Goal: Find specific page/section: Find specific page/section

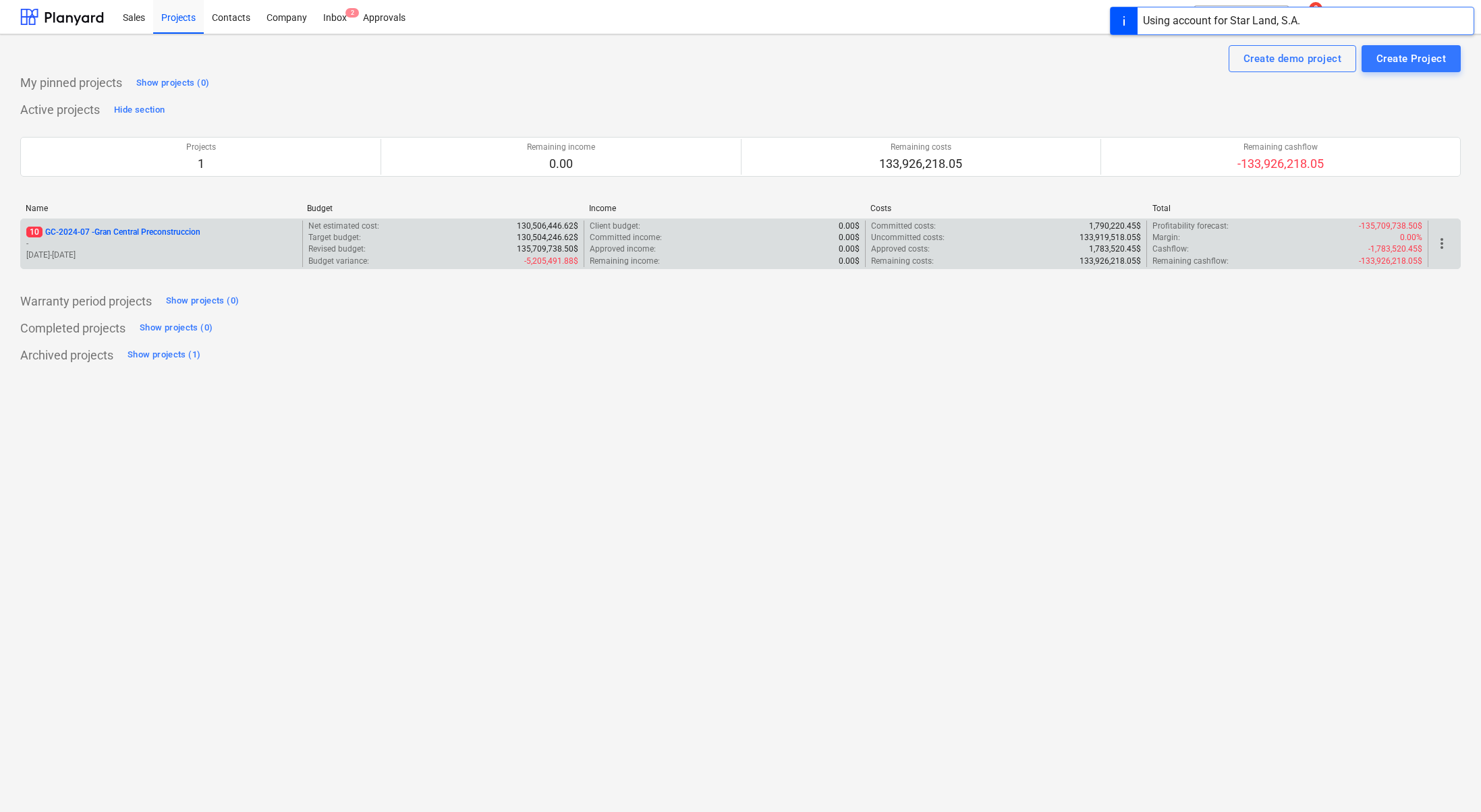
click at [180, 224] on div "10 GC-2024-07 - Gran Central Preconstruccion - [DATE] - [DATE]" at bounding box center [161, 243] width 282 height 47
click at [172, 229] on p "GC-2024-07 - Gran Central Preconstruccion" at bounding box center [104, 232] width 155 height 11
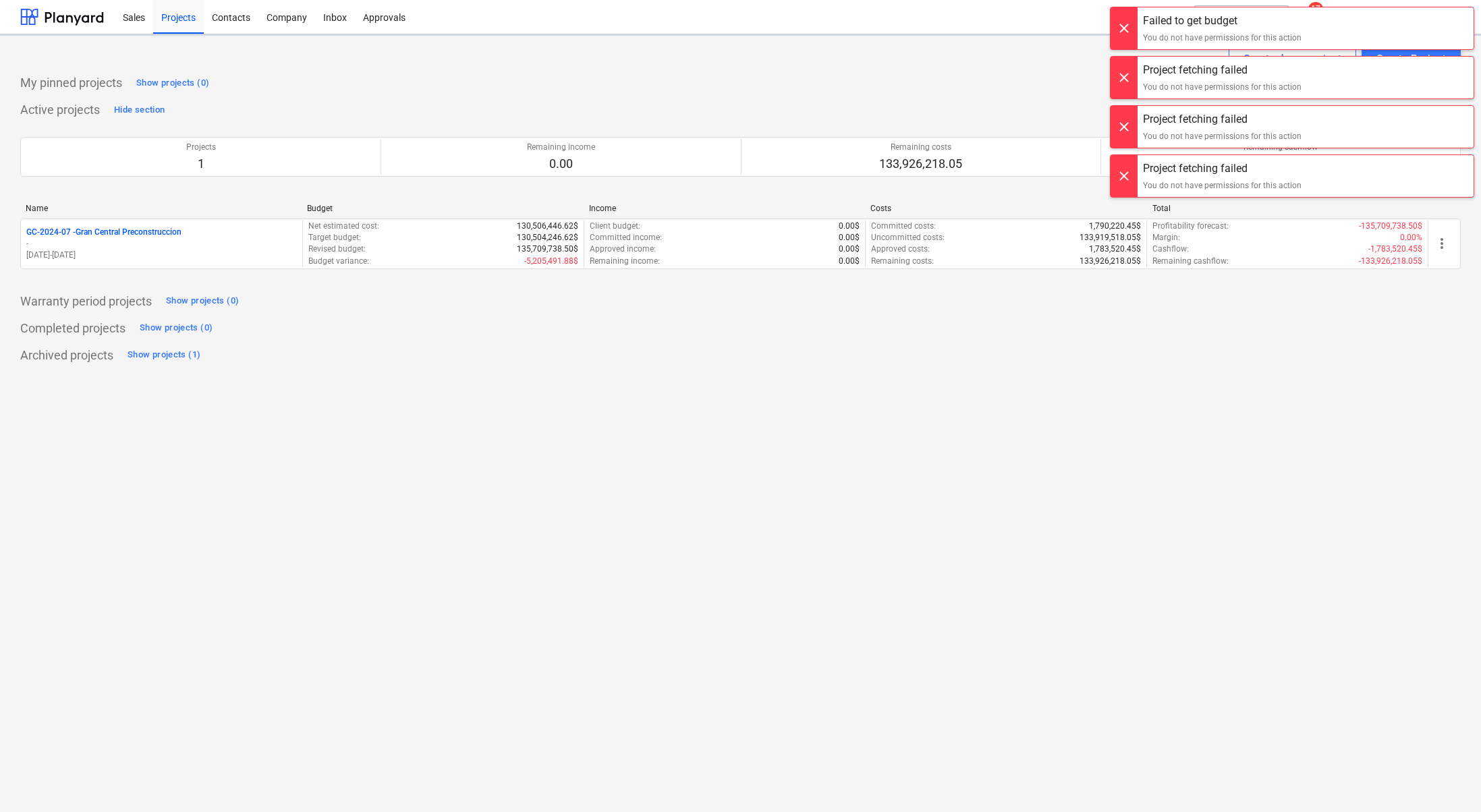
click at [143, 230] on p "GC-2024-07 - Gran Central Preconstruccion" at bounding box center [104, 232] width 155 height 11
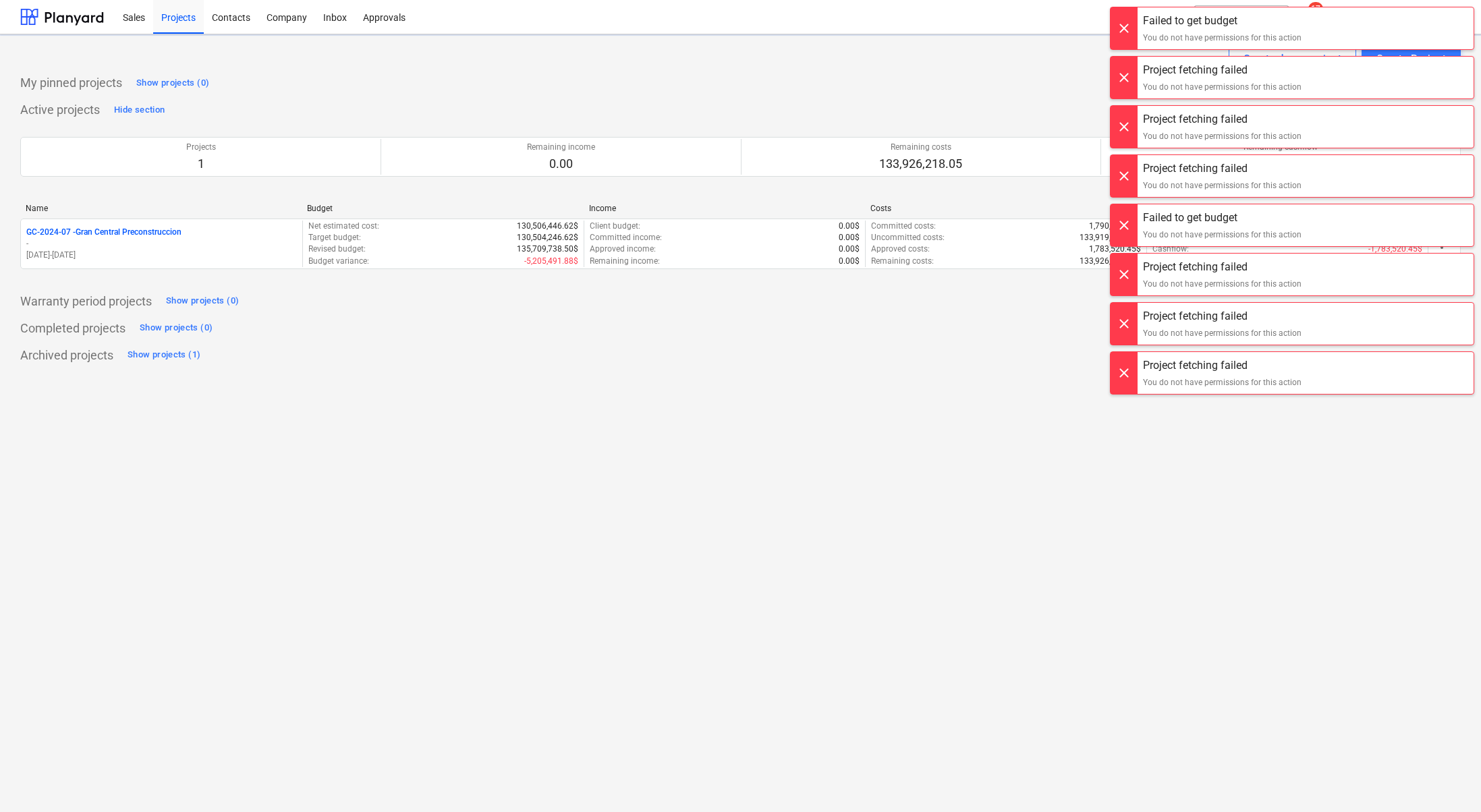
click at [1126, 31] on div at bounding box center [1124, 29] width 27 height 42
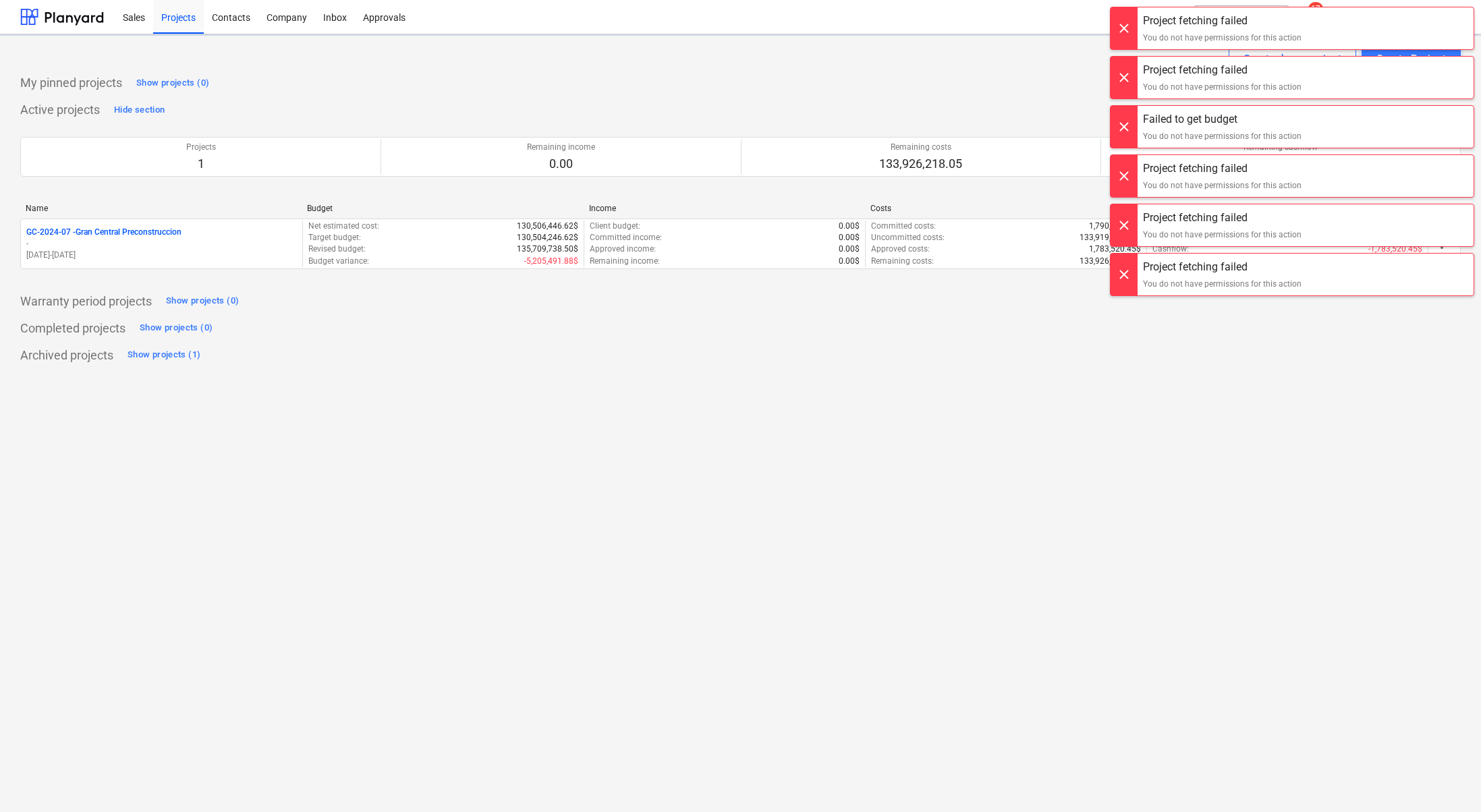
click at [1126, 27] on div "Project fetching failed You do not have permissions for this action Project fet…" at bounding box center [1291, 13] width 378 height 27
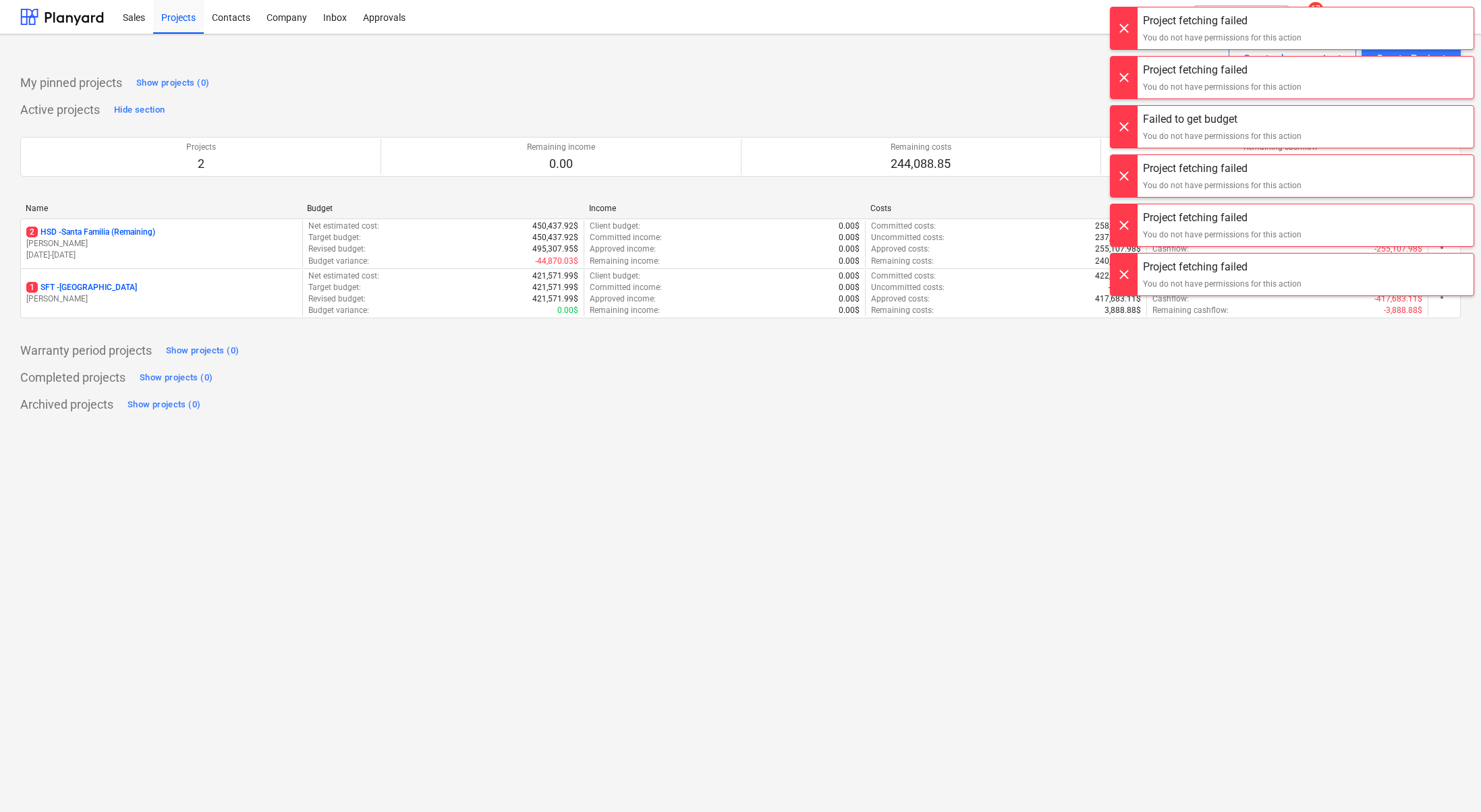
click at [1126, 31] on div at bounding box center [1124, 29] width 27 height 42
click at [1129, 23] on div at bounding box center [1124, 29] width 27 height 42
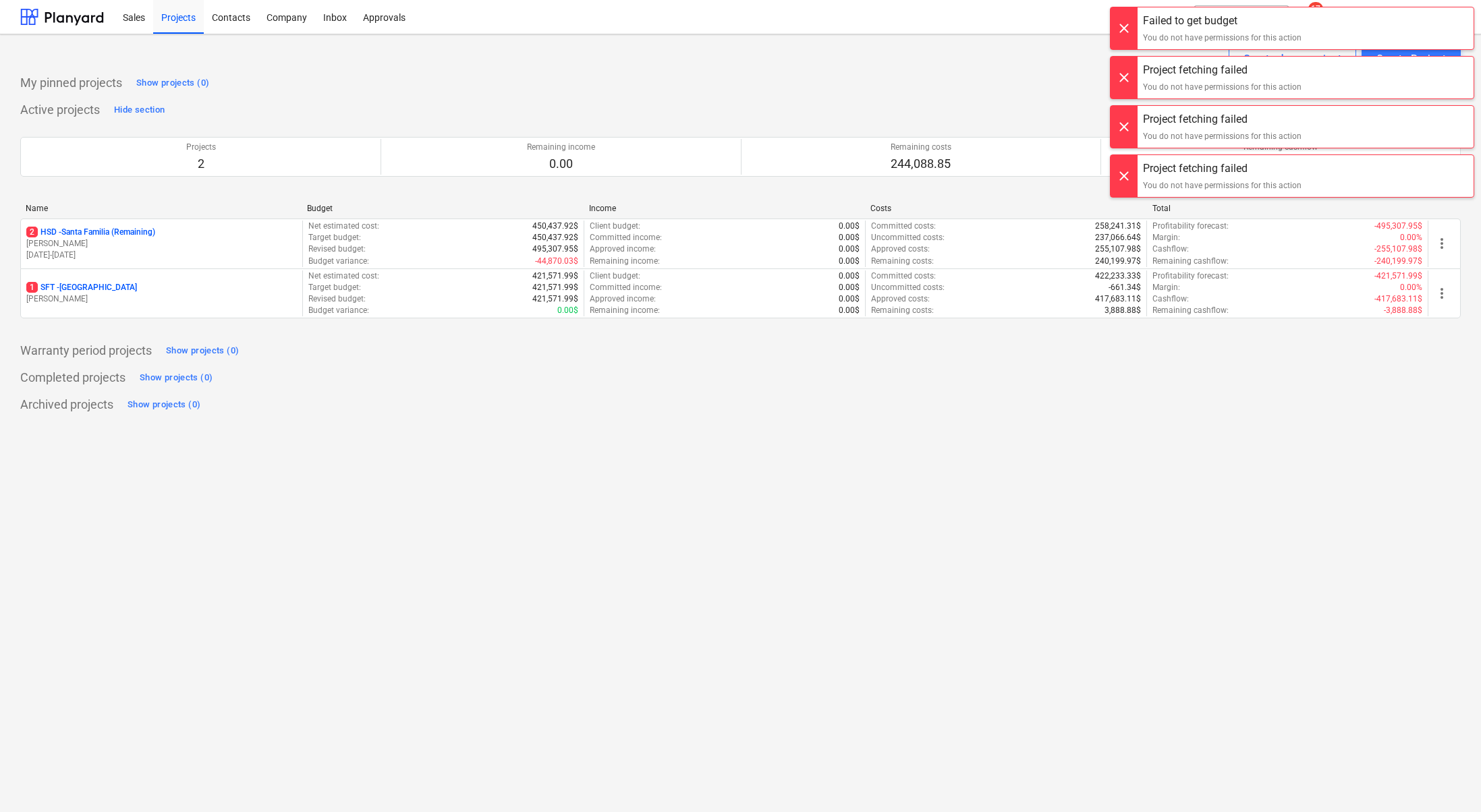
click at [1129, 23] on div at bounding box center [1124, 22] width 27 height 42
click at [1129, 23] on div at bounding box center [1124, 29] width 27 height 42
click at [1133, 27] on div at bounding box center [1124, 29] width 27 height 42
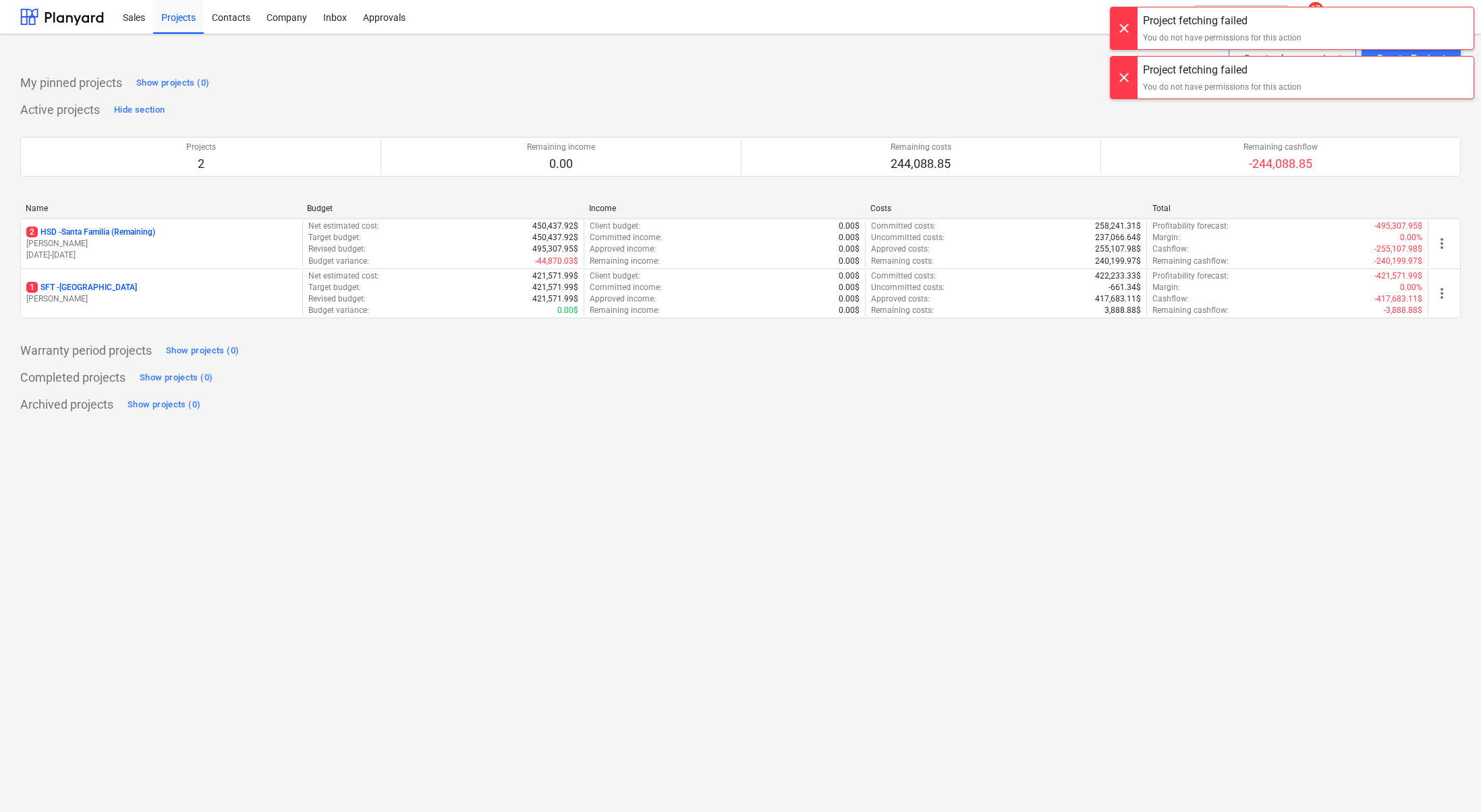
click at [1130, 36] on div at bounding box center [1124, 29] width 27 height 42
click at [1128, 33] on div at bounding box center [1124, 29] width 27 height 42
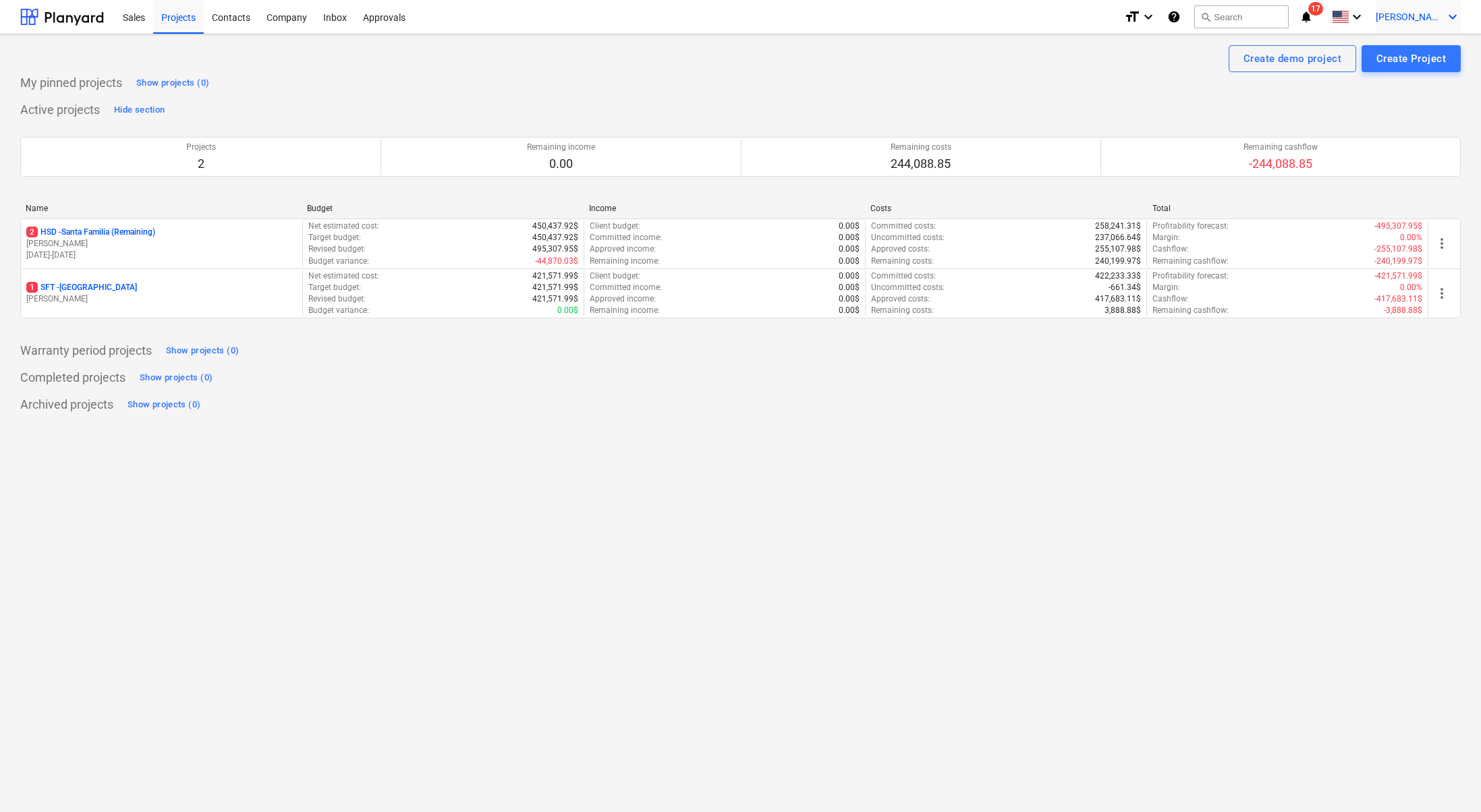
click at [1429, 8] on div "[PERSON_NAME] keyboard_arrow_down" at bounding box center [1418, 17] width 85 height 34
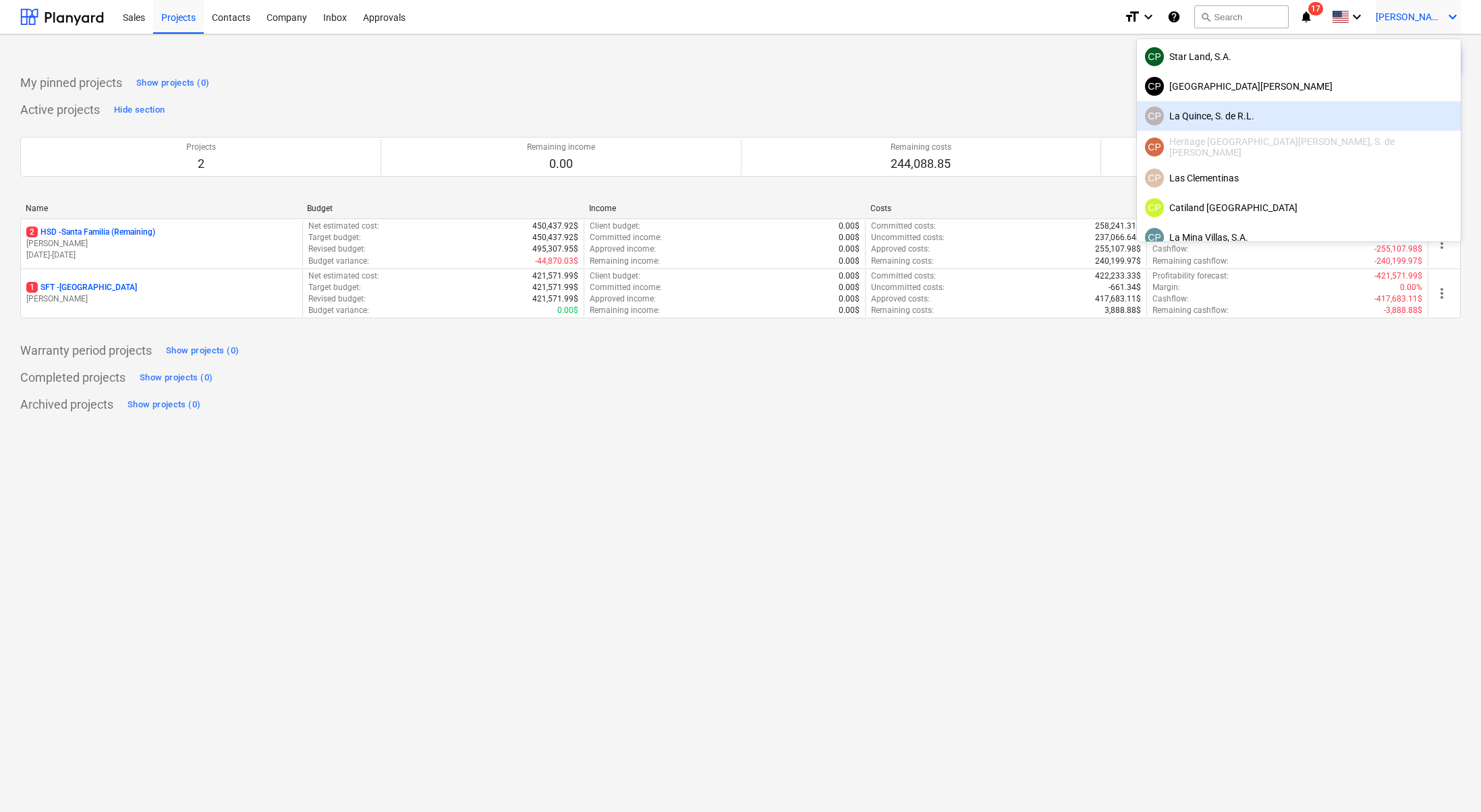
click at [1343, 112] on div "[PERSON_NAME], S. de [PERSON_NAME]" at bounding box center [1299, 115] width 307 height 19
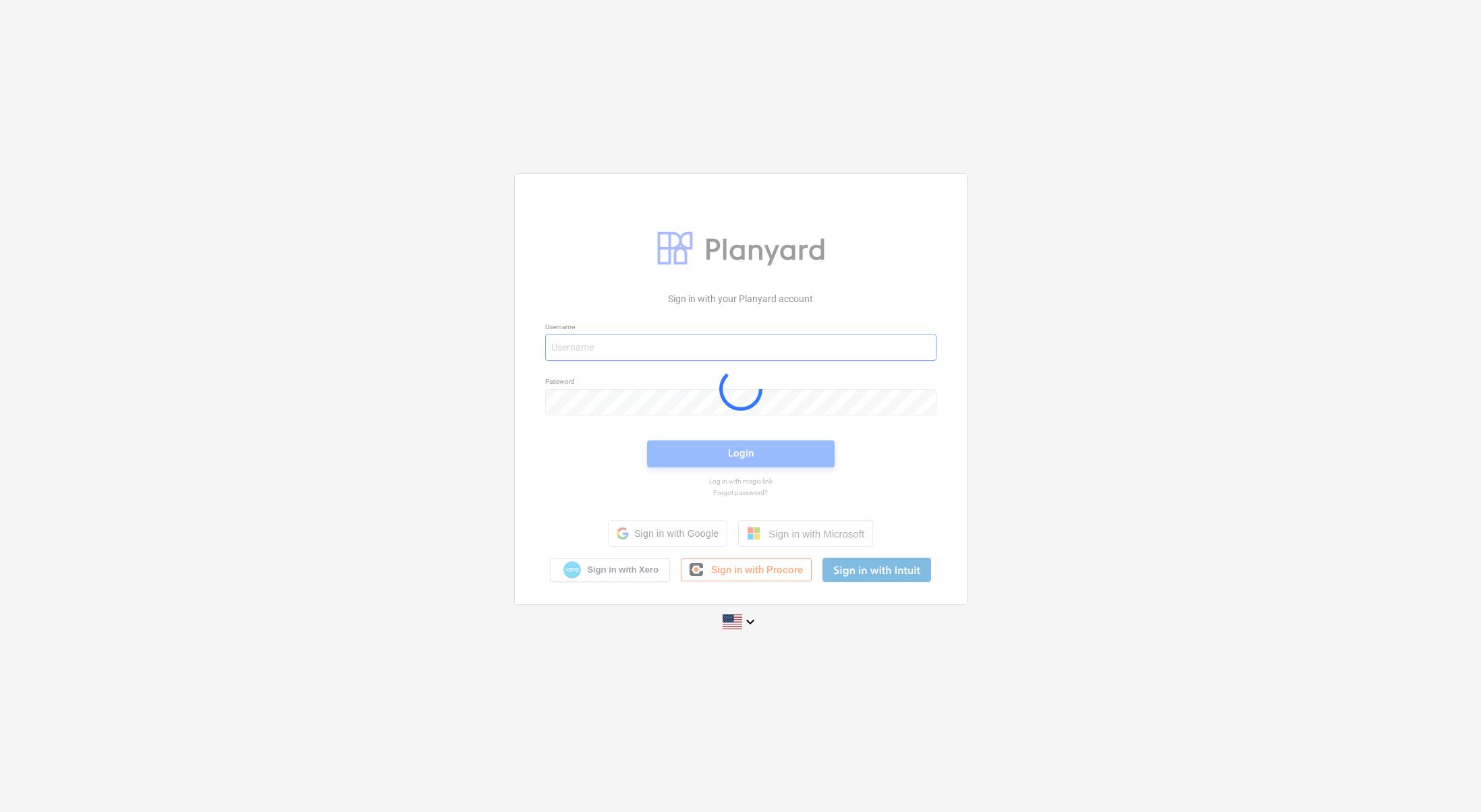
type input "[PERSON_NAME][EMAIL_ADDRESS][DOMAIN_NAME]"
